Goal: Task Accomplishment & Management: Use online tool/utility

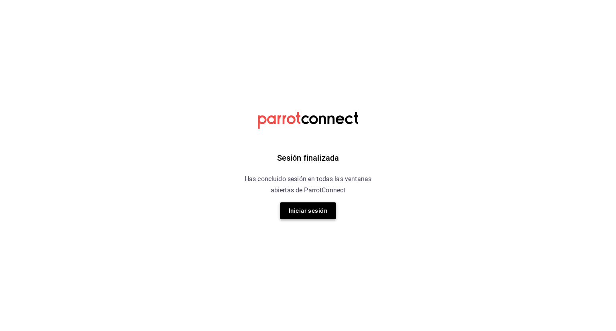
click at [307, 211] on button "Iniciar sesión" at bounding box center [308, 210] width 56 height 17
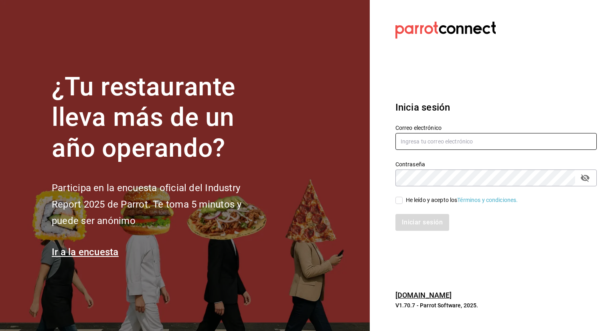
type input "carlos.bautista@grupocosteno.com"
click at [449, 145] on input "carlos.bautista@grupocosteno.com" at bounding box center [495, 141] width 201 height 17
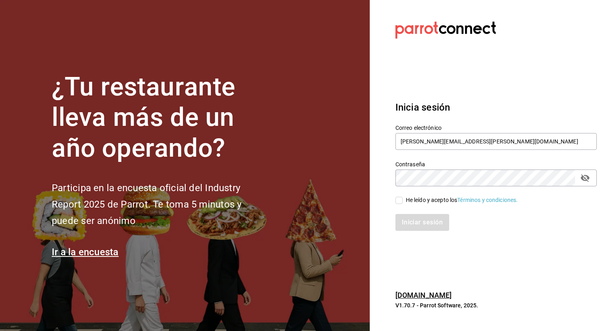
click at [400, 201] on input "He leído y acepto los Términos y condiciones." at bounding box center [398, 200] width 7 height 7
checkbox input "true"
click at [419, 226] on button "Iniciar sesión" at bounding box center [422, 222] width 55 height 17
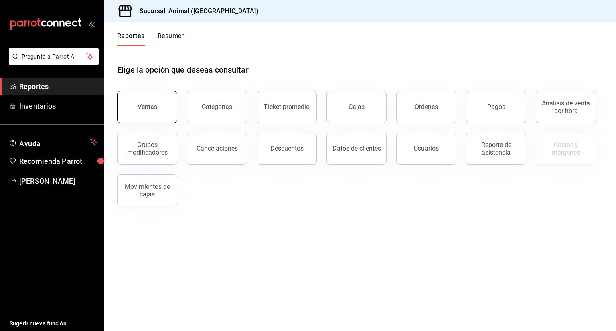
click at [168, 100] on button "Ventas" at bounding box center [147, 107] width 60 height 32
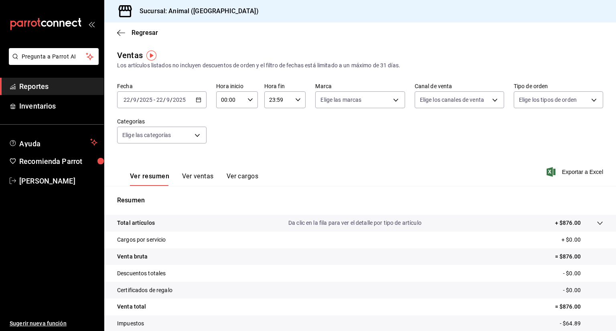
click at [198, 100] on icon "button" at bounding box center [199, 100] width 6 height 6
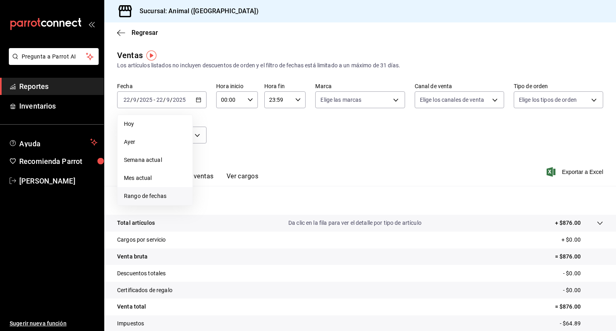
click at [137, 195] on span "Rango de fechas" at bounding box center [155, 196] width 62 height 8
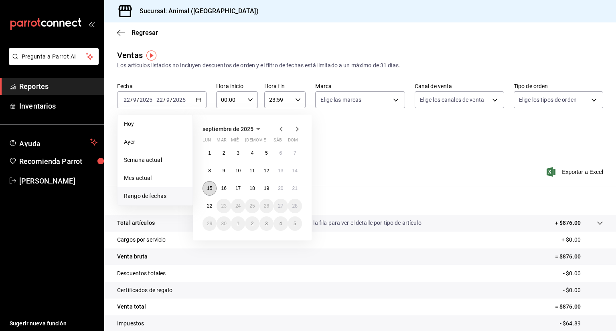
click at [211, 187] on abbr "15" at bounding box center [209, 189] width 5 height 6
click at [212, 204] on button "22" at bounding box center [209, 206] width 14 height 14
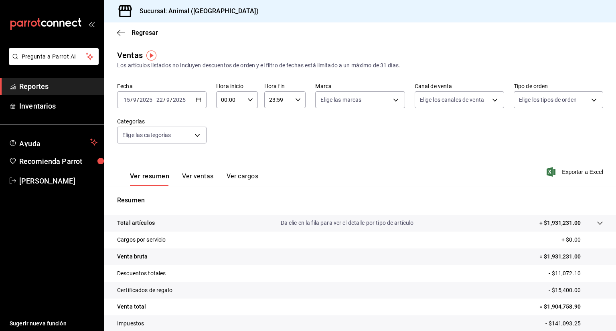
click at [250, 100] on icon "button" at bounding box center [250, 100] width 6 height 6
click at [226, 143] on span "05" at bounding box center [225, 143] width 8 height 6
type input "05:00"
click at [295, 99] on div at bounding box center [308, 165] width 616 height 331
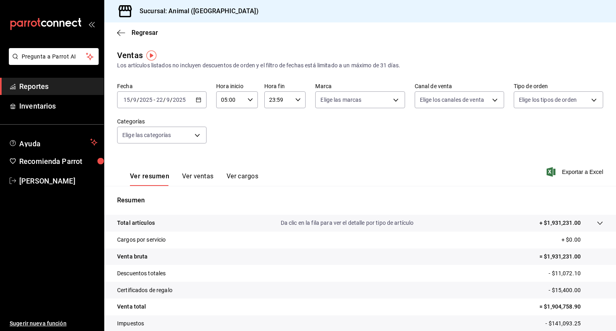
click at [295, 99] on icon "button" at bounding box center [298, 100] width 6 height 6
click at [270, 150] on span "05" at bounding box center [273, 146] width 8 height 6
click at [293, 124] on button "00" at bounding box center [292, 120] width 17 height 16
type input "05:00"
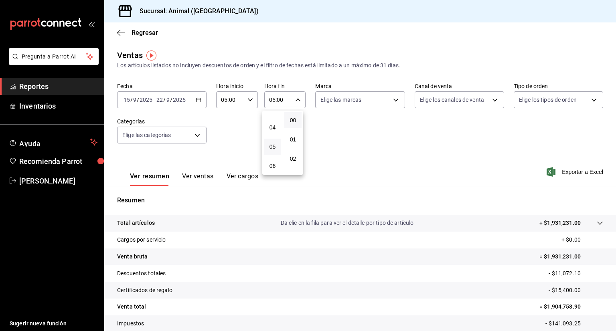
click at [562, 174] on div at bounding box center [308, 165] width 616 height 331
click at [575, 169] on span "Exportar a Excel" at bounding box center [575, 172] width 55 height 10
